Goal: Task Accomplishment & Management: Manage account settings

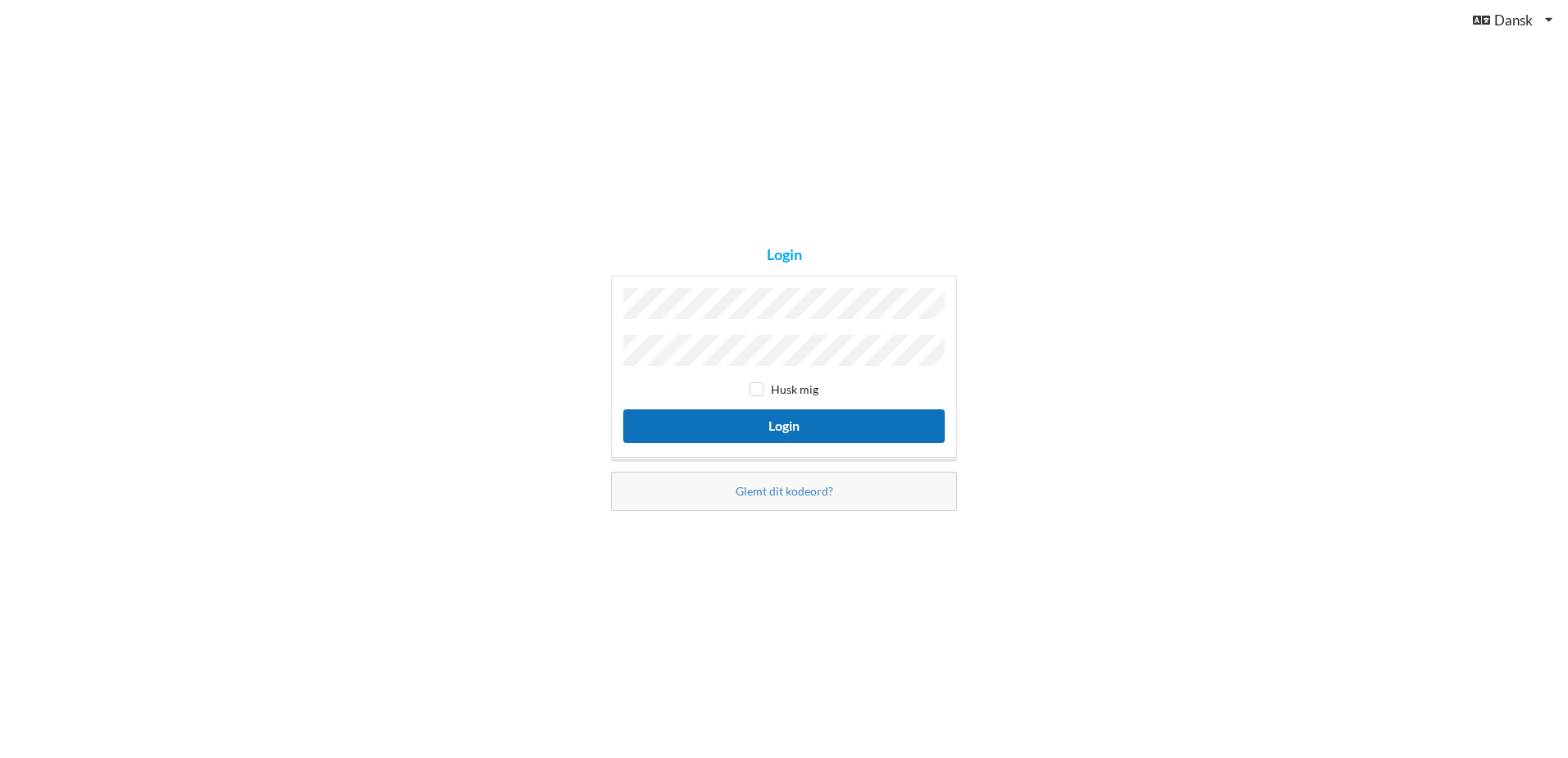
click at [765, 422] on button "Login" at bounding box center [784, 426] width 322 height 34
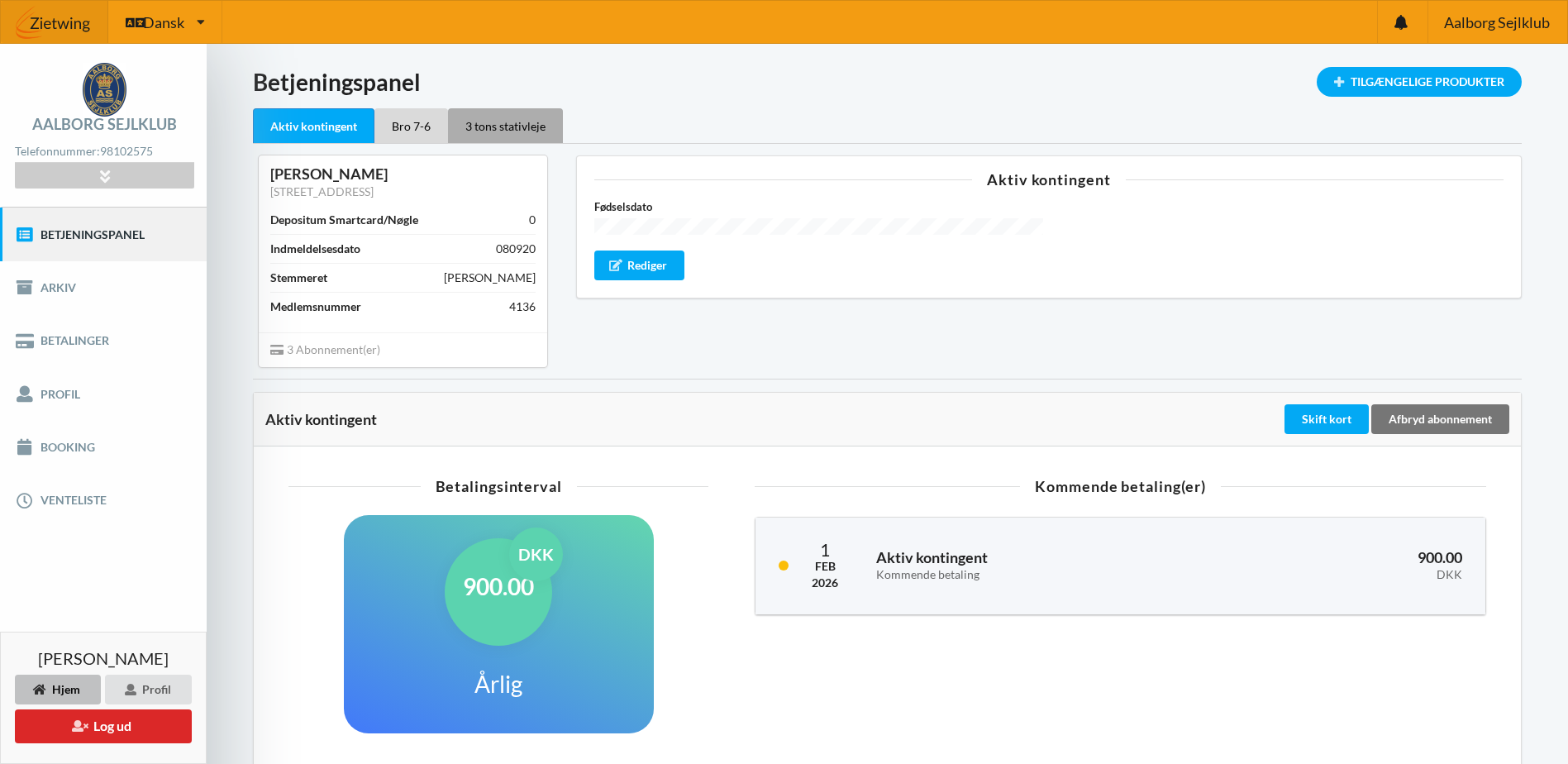
click at [521, 124] on div "3 tons stativleje" at bounding box center [505, 125] width 115 height 35
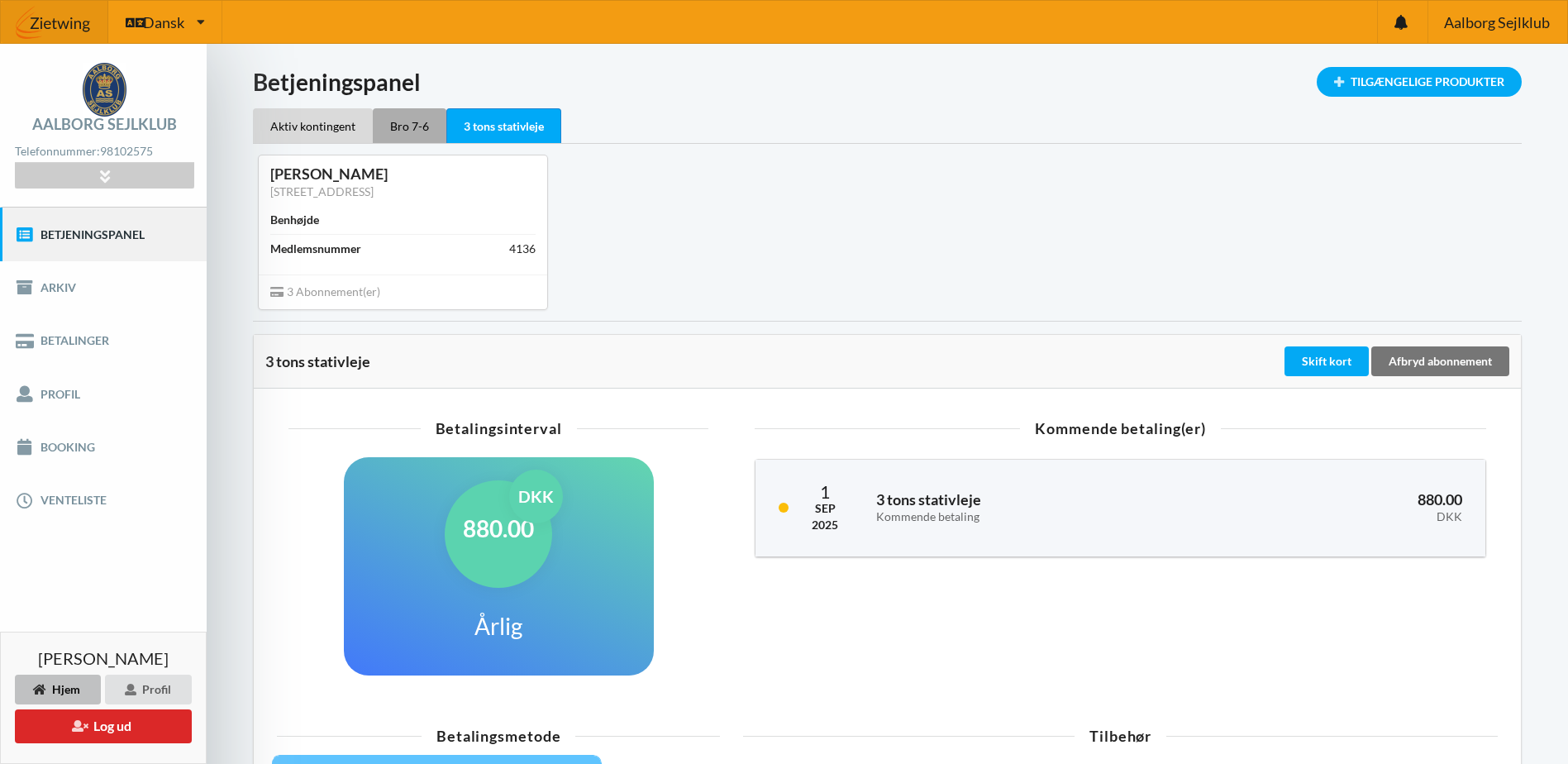
click at [423, 125] on div "Bro 7-6" at bounding box center [410, 125] width 73 height 35
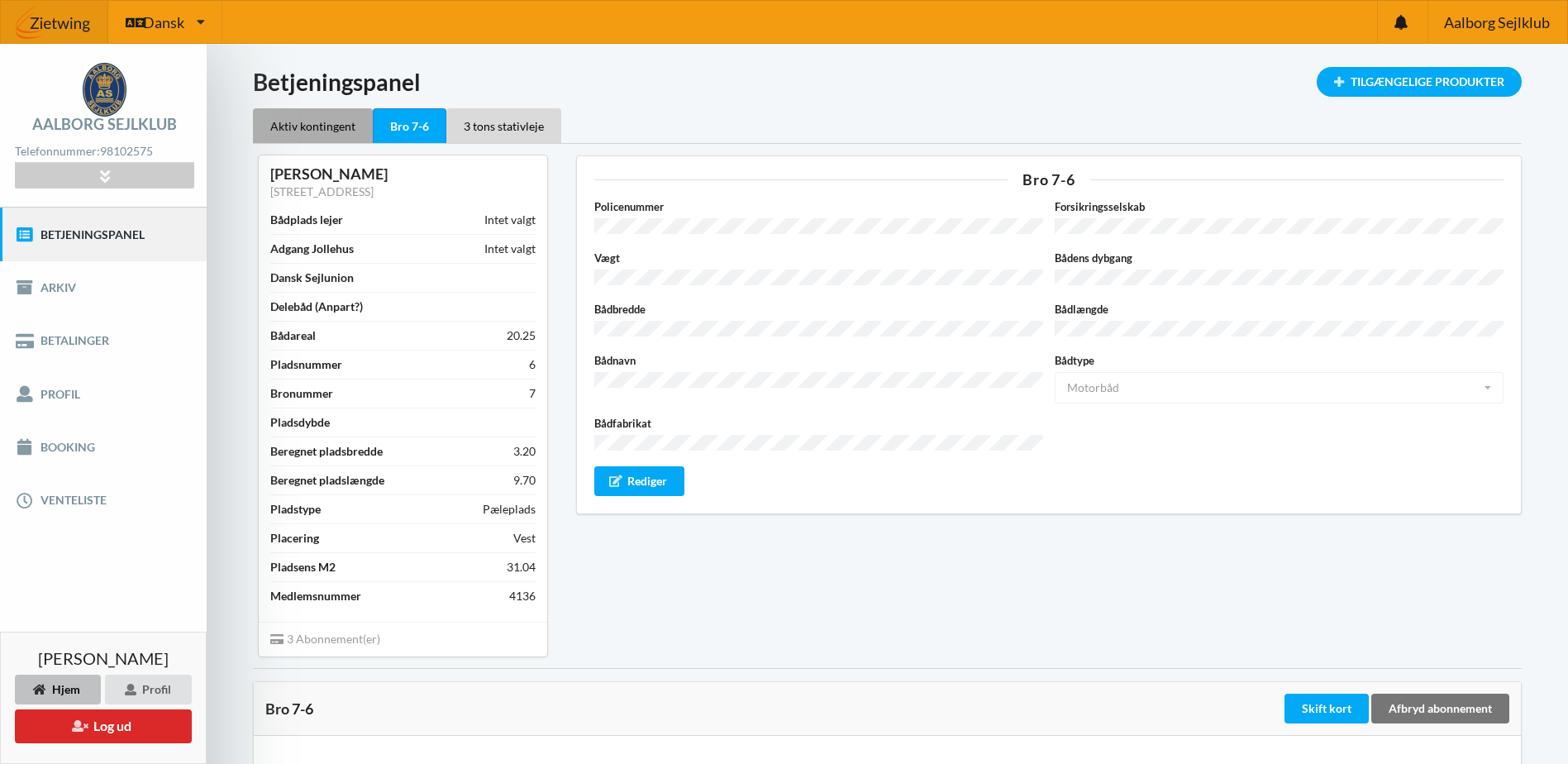
click at [343, 130] on div "Aktiv kontingent" at bounding box center [313, 125] width 120 height 35
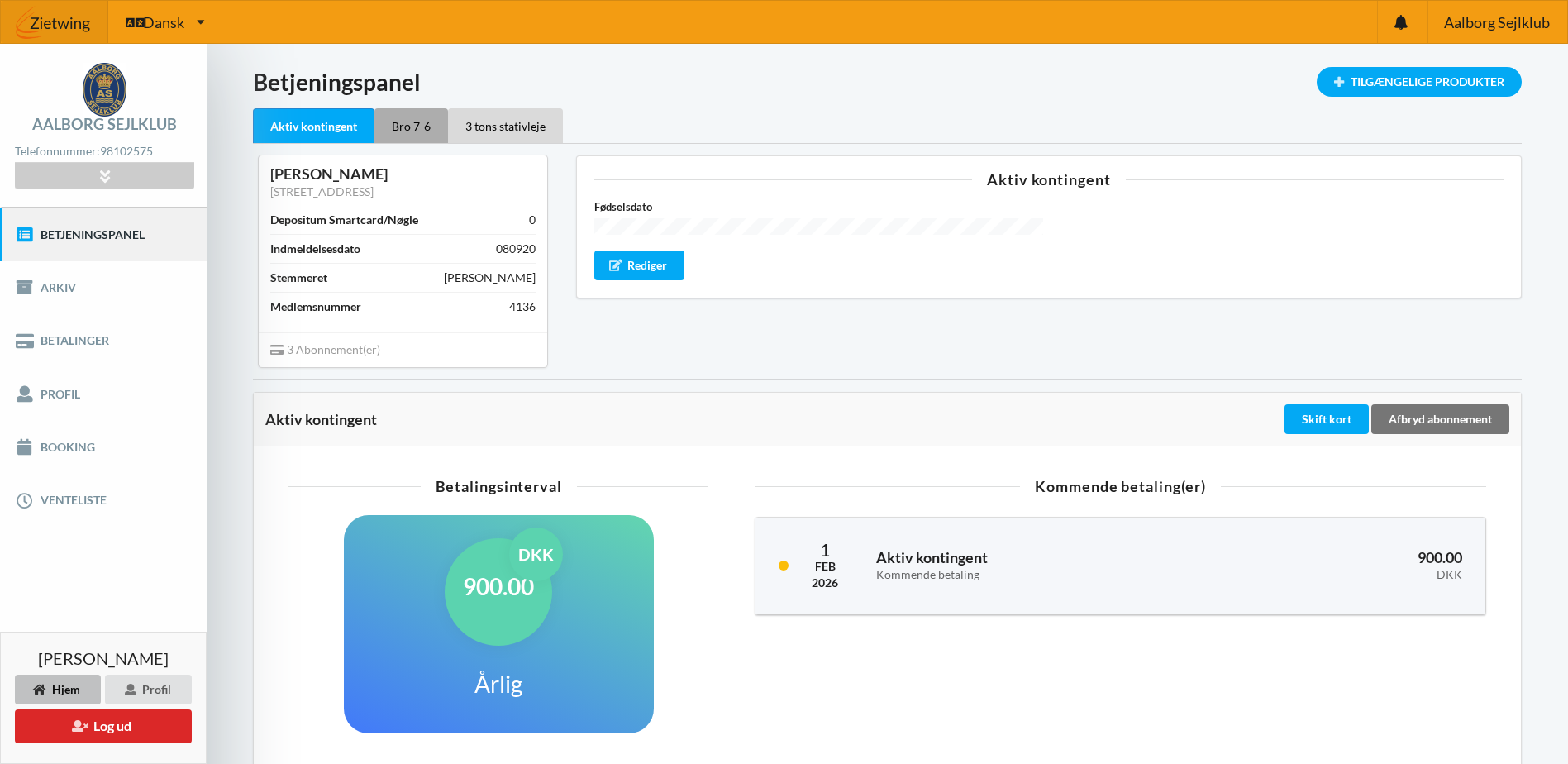
click at [404, 125] on div "Bro 7-6" at bounding box center [411, 125] width 73 height 35
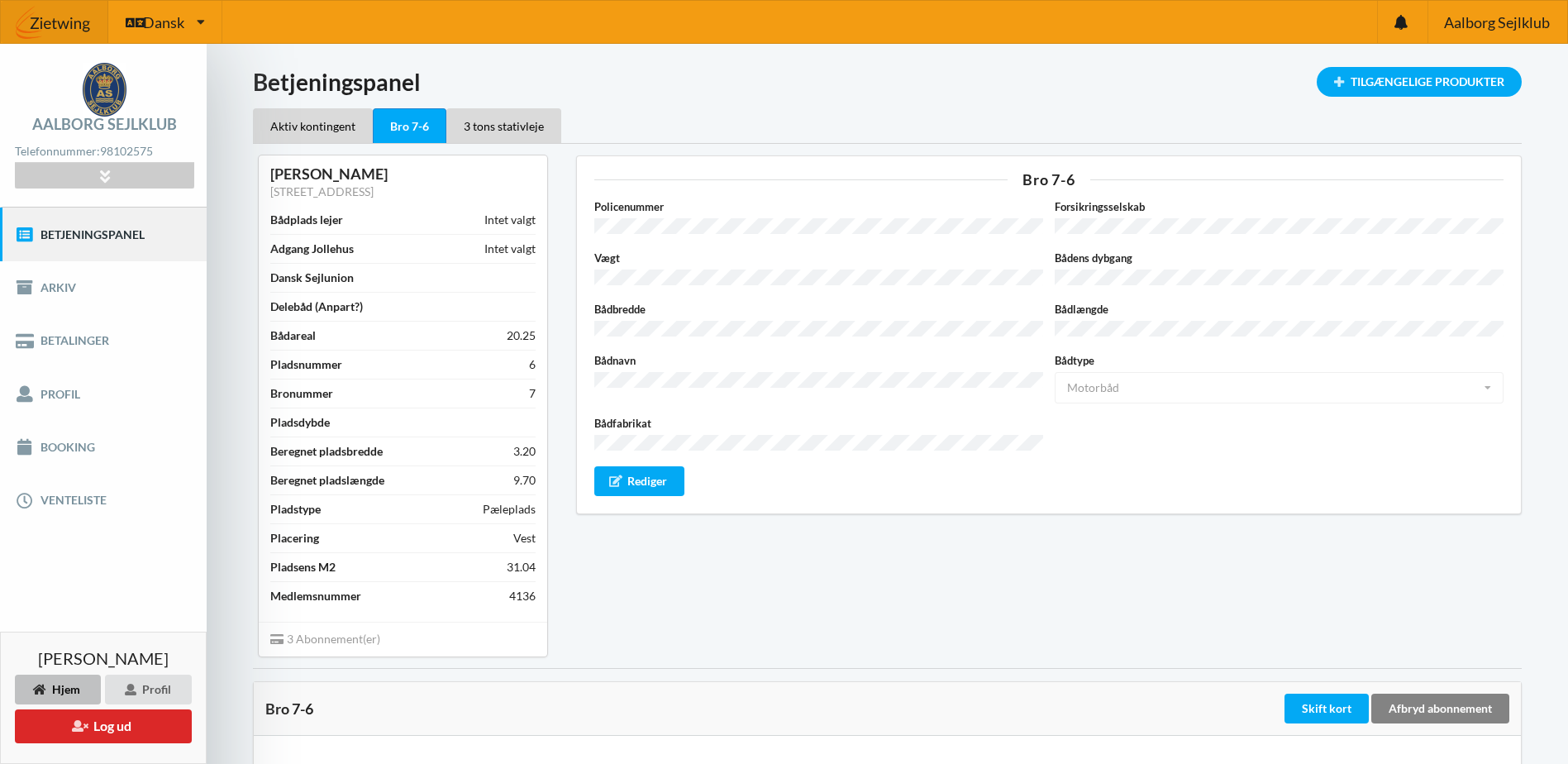
click at [1434, 709] on div "Afbryd abonnement" at bounding box center [1440, 709] width 138 height 30
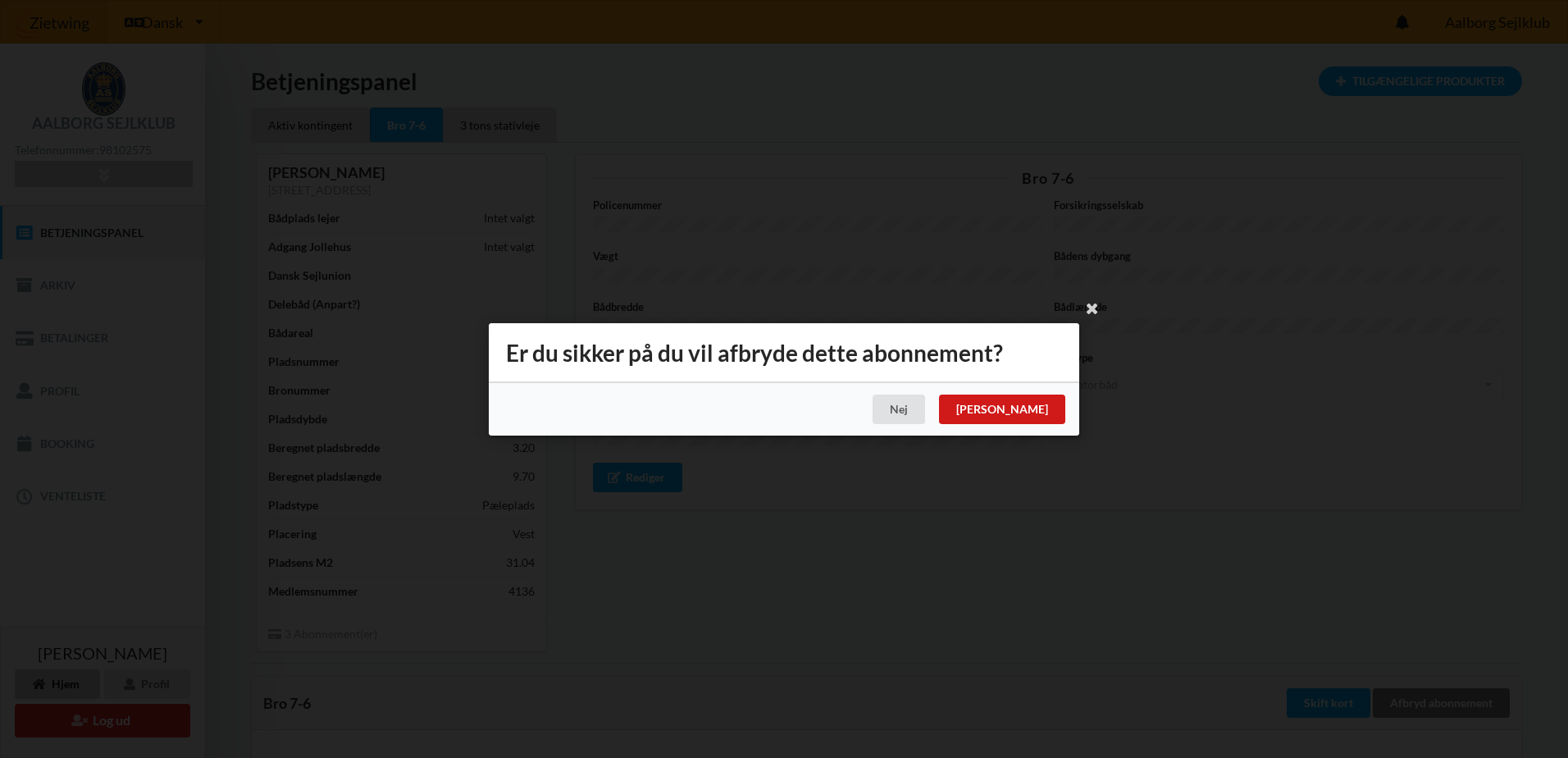
click at [1048, 410] on div "[PERSON_NAME]" at bounding box center [1001, 409] width 126 height 30
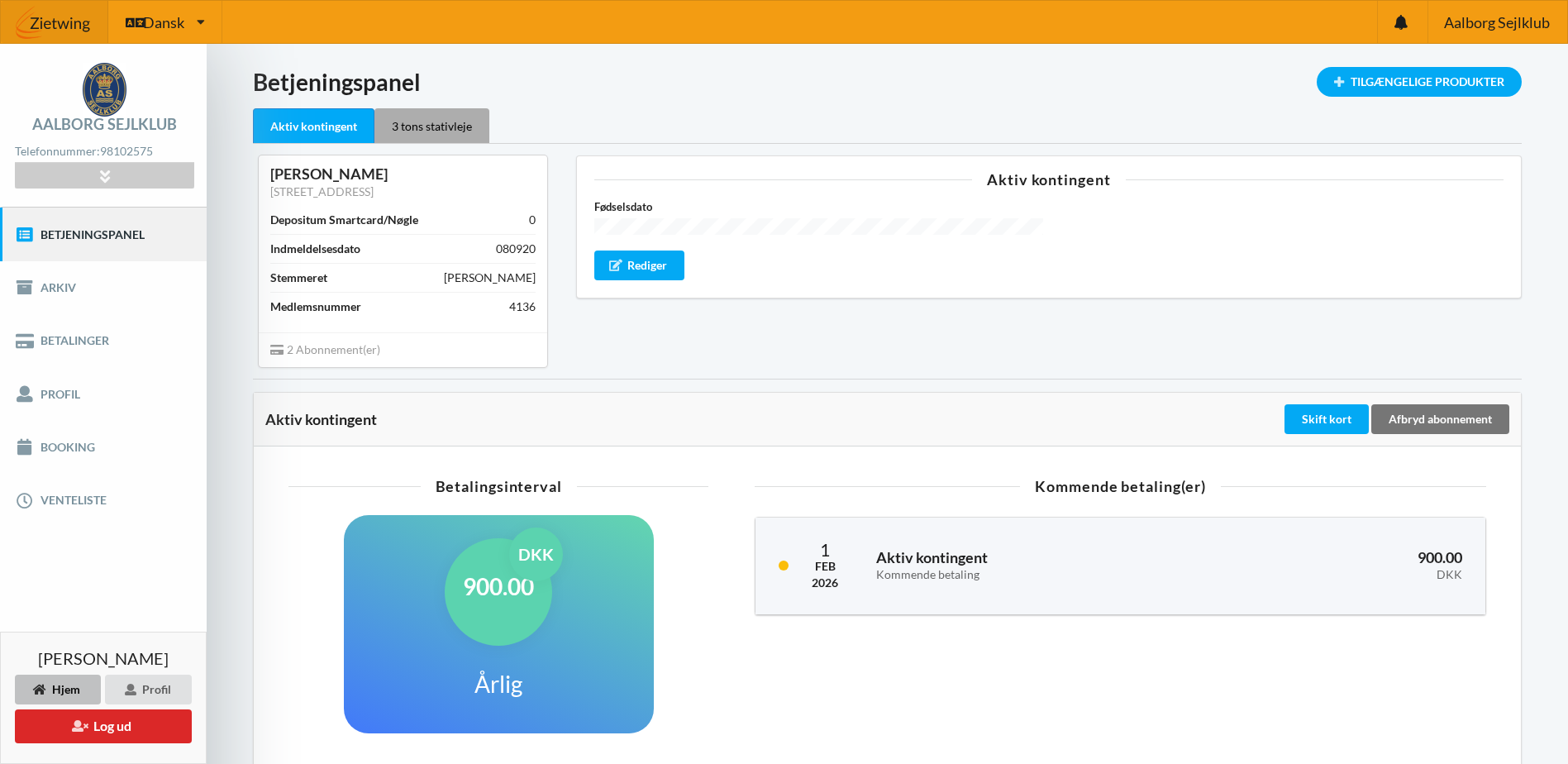
click at [447, 131] on div "3 tons stativleje" at bounding box center [432, 125] width 115 height 35
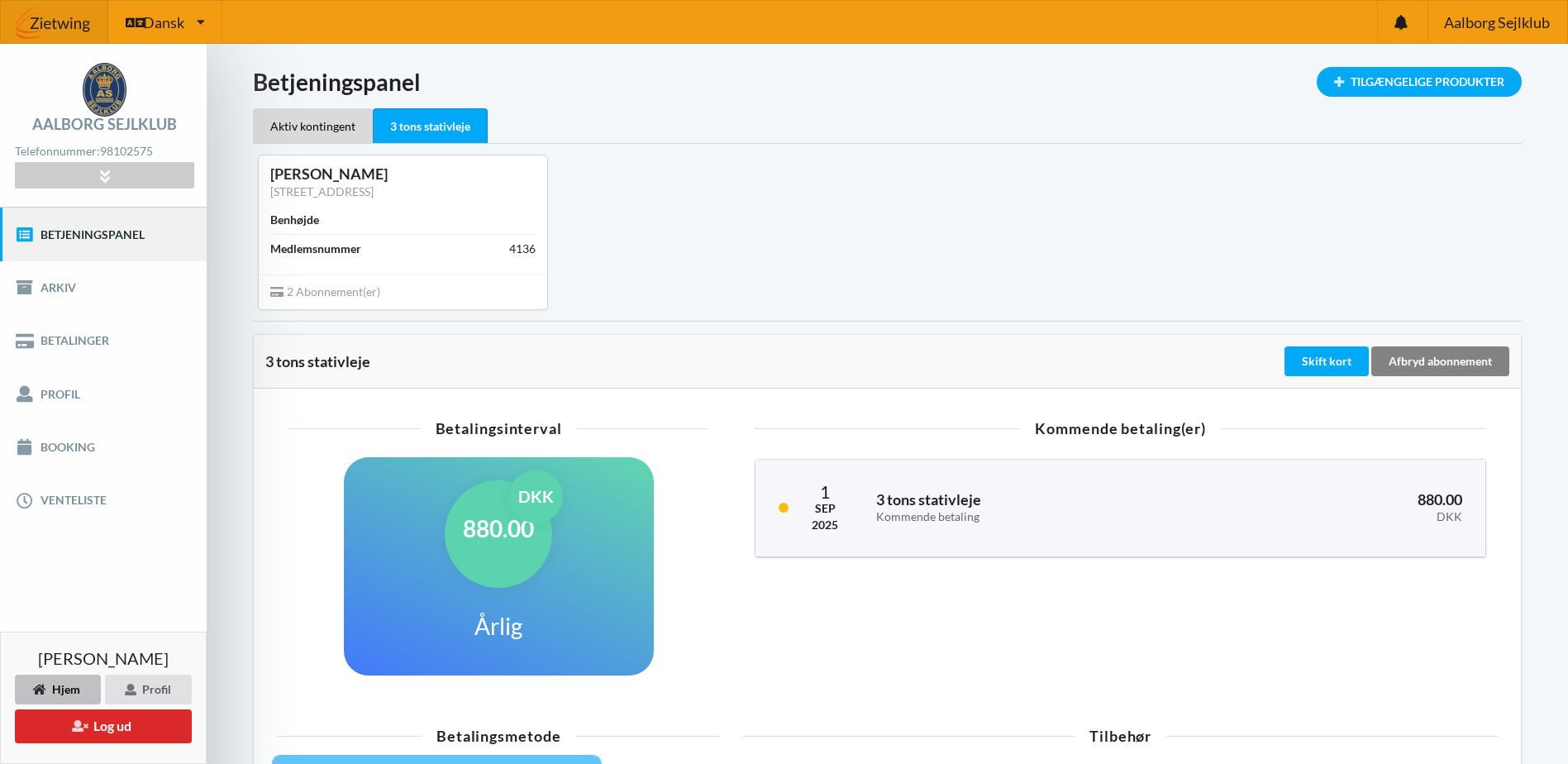
click at [1442, 361] on div "Afbryd abonnement" at bounding box center [1440, 362] width 138 height 30
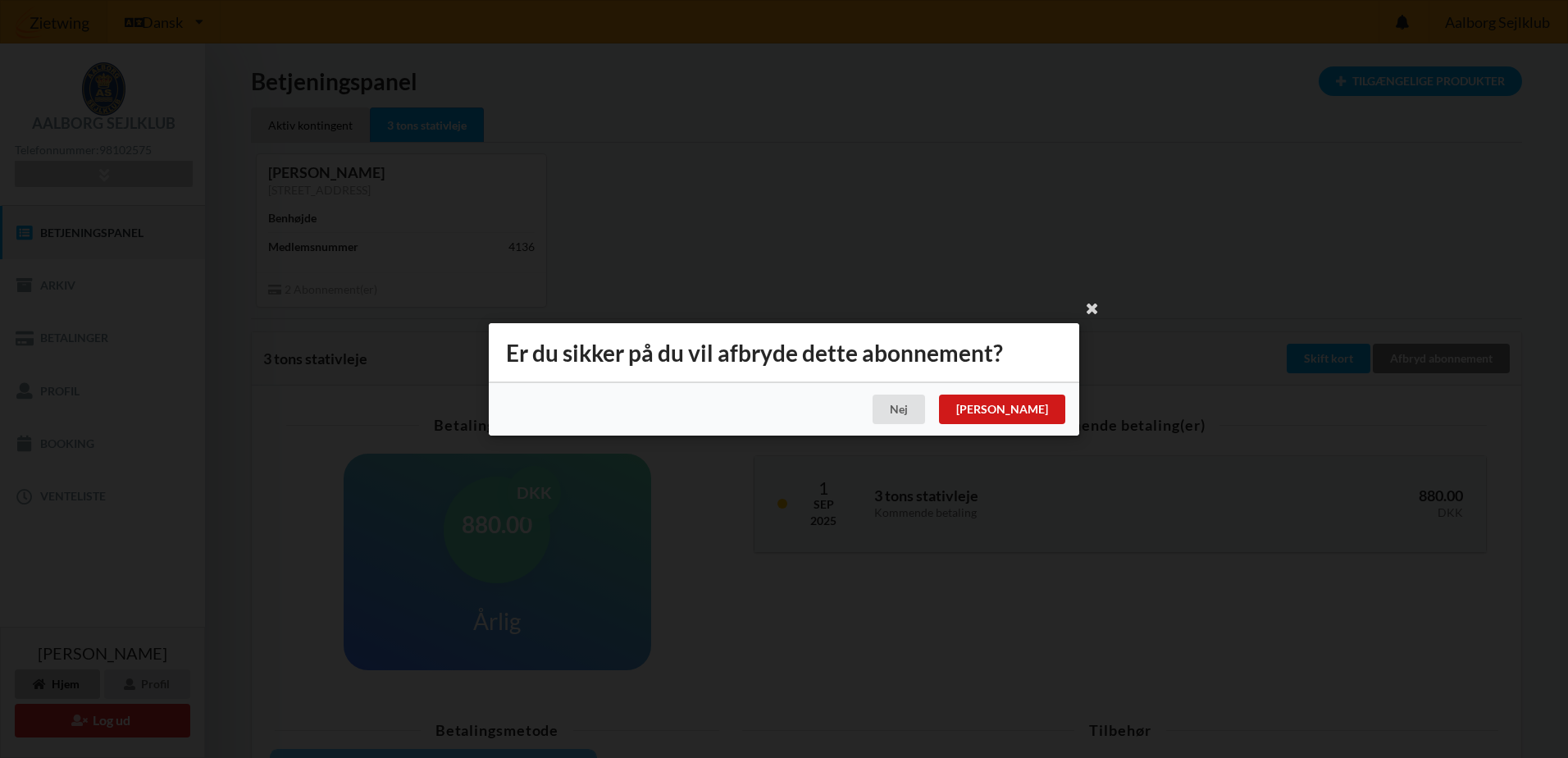
click at [1050, 410] on div "[PERSON_NAME]" at bounding box center [1001, 409] width 126 height 30
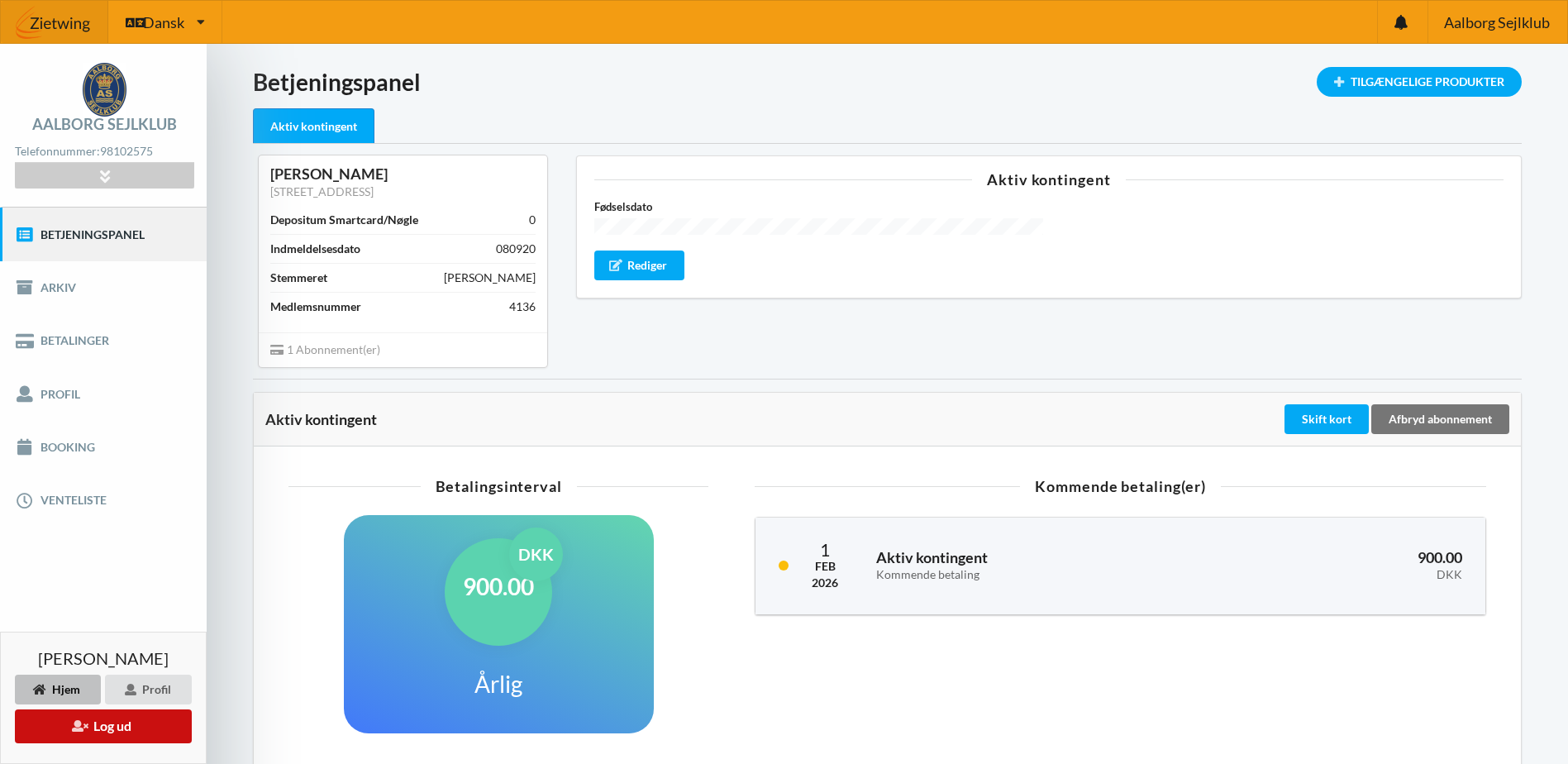
click at [138, 727] on button "Log ud" at bounding box center [103, 726] width 177 height 34
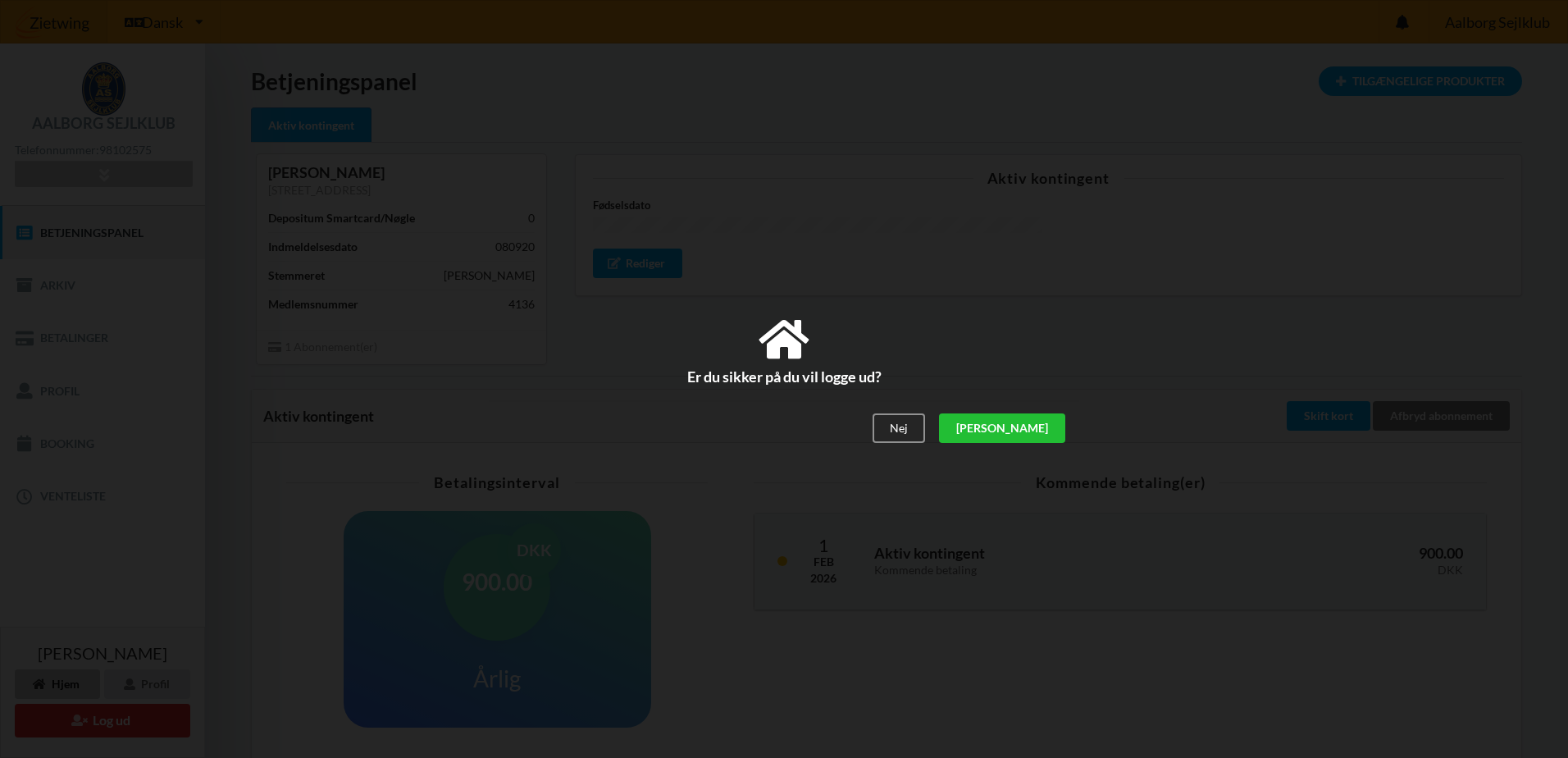
click at [1037, 426] on div "[PERSON_NAME]" at bounding box center [1001, 429] width 126 height 30
